Goal: Information Seeking & Learning: Learn about a topic

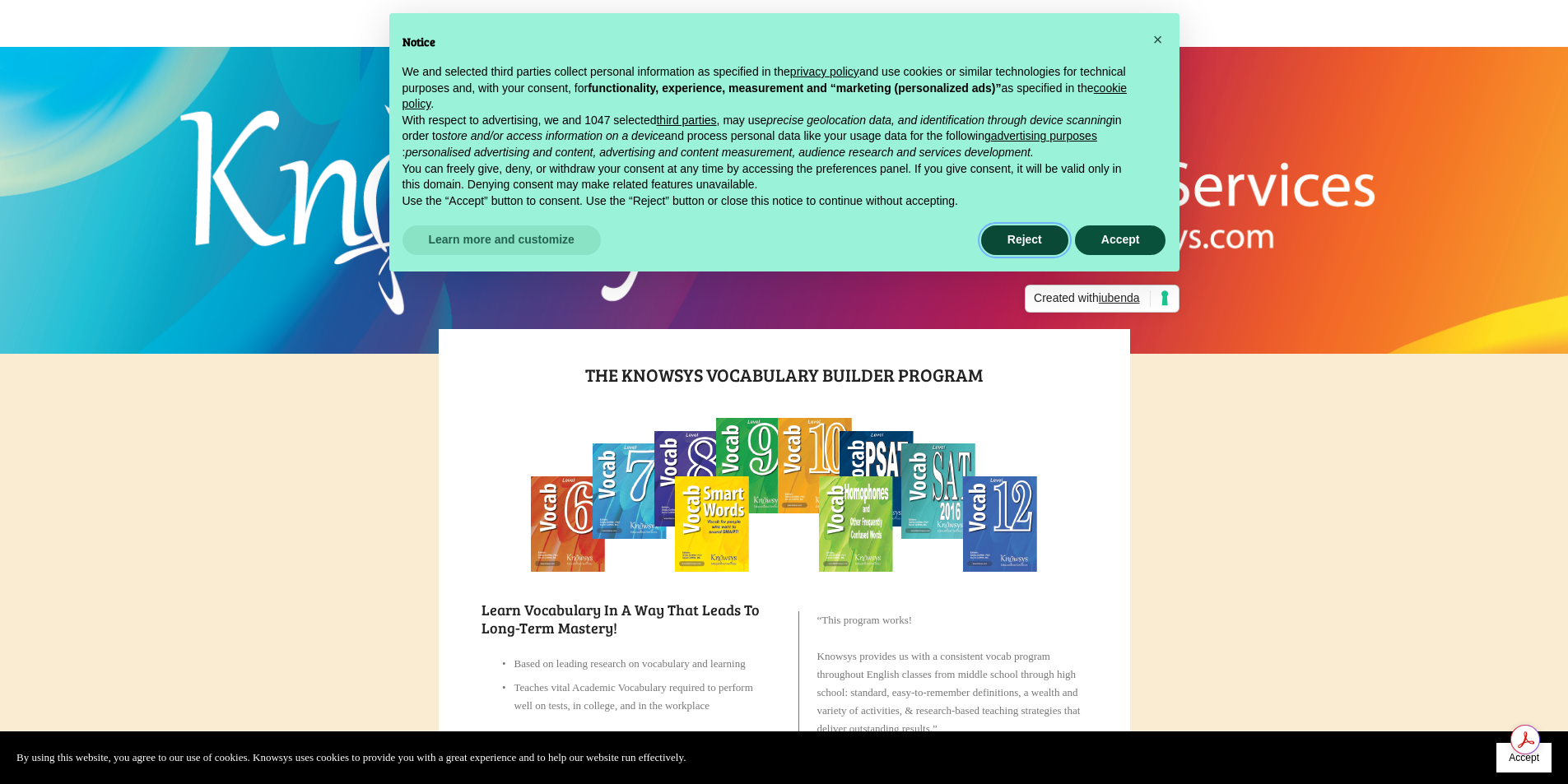
click at [1004, 237] on button "Reject" at bounding box center [1023, 239] width 87 height 30
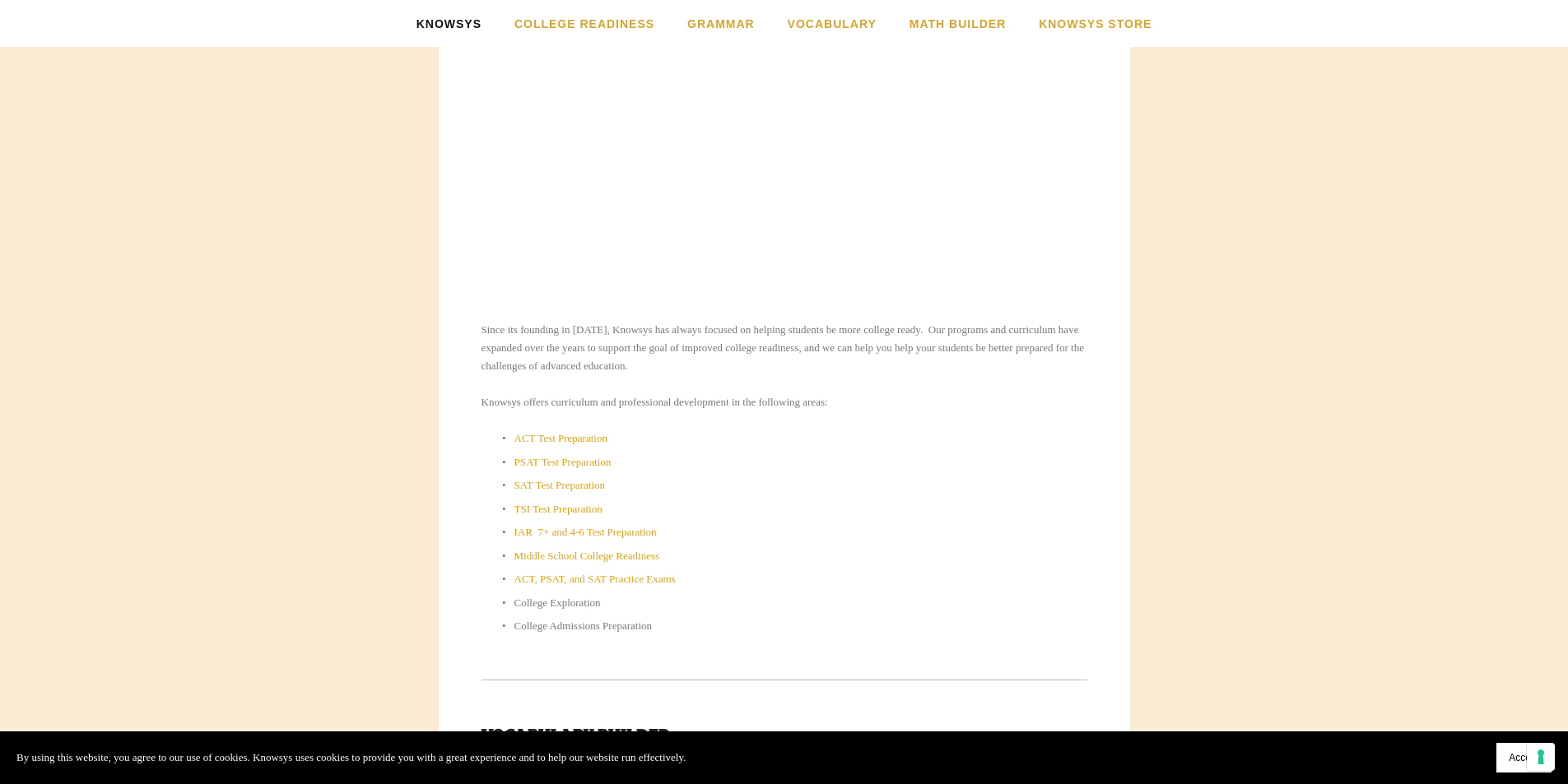
scroll to position [576, 0]
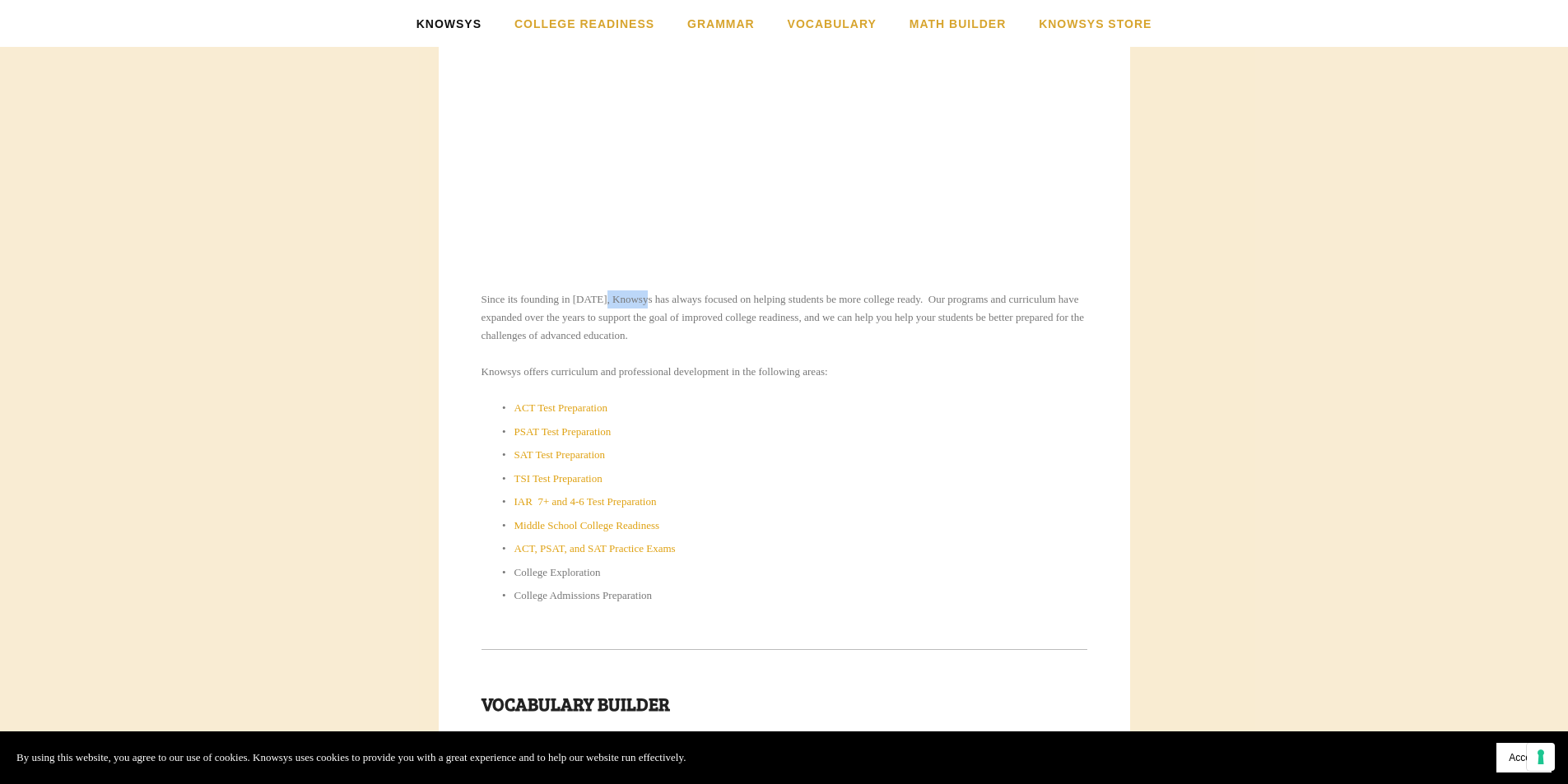
drag, startPoint x: 612, startPoint y: 297, endPoint x: 655, endPoint y: 296, distance: 43.0
click at [655, 296] on p "Since its founding in [DATE], Knowsys has always focused on helping students be…" at bounding box center [784, 318] width 606 height 54
copy p "Knowsys"
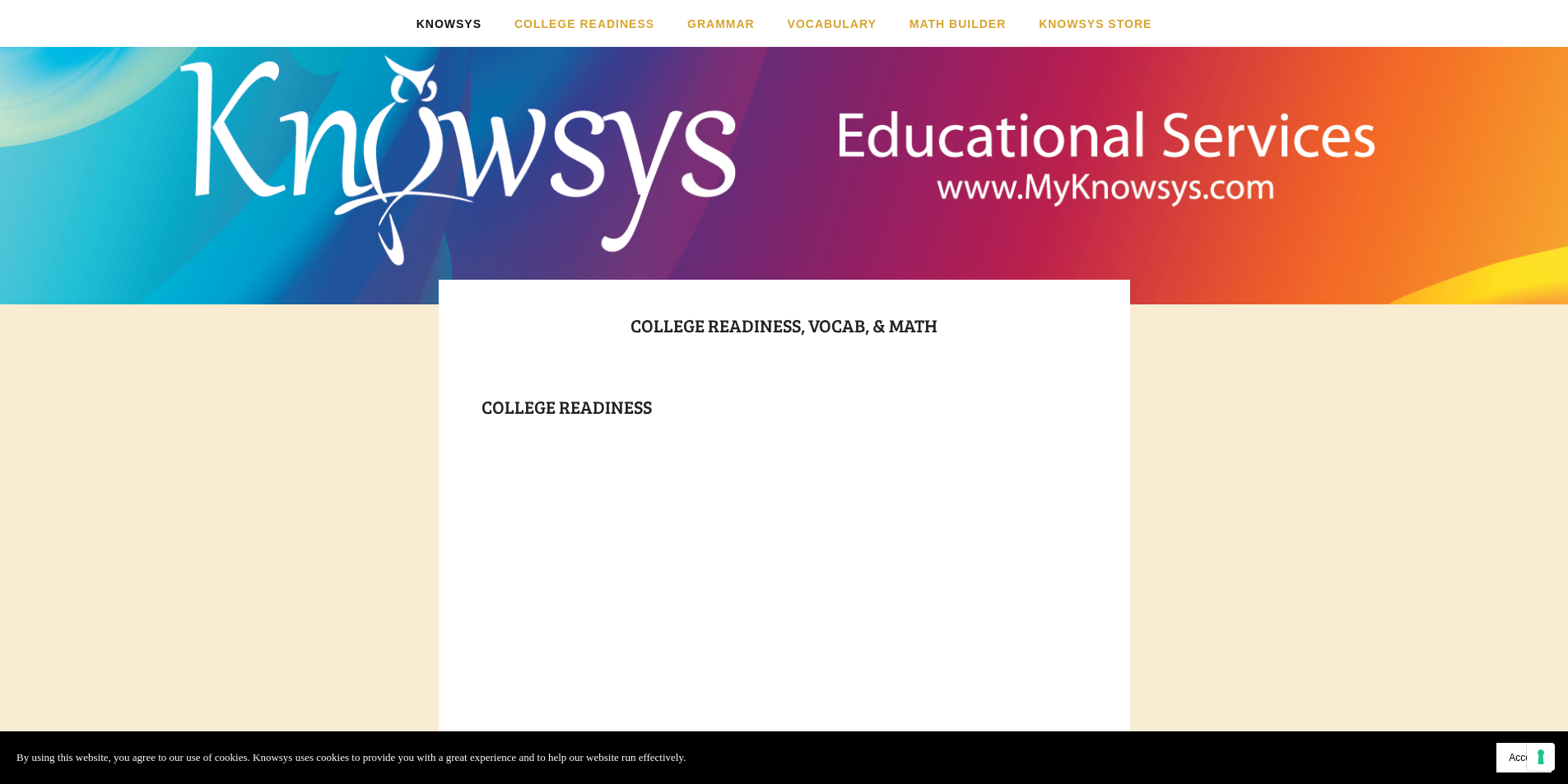
scroll to position [0, 0]
